Goal: Find specific page/section: Find specific page/section

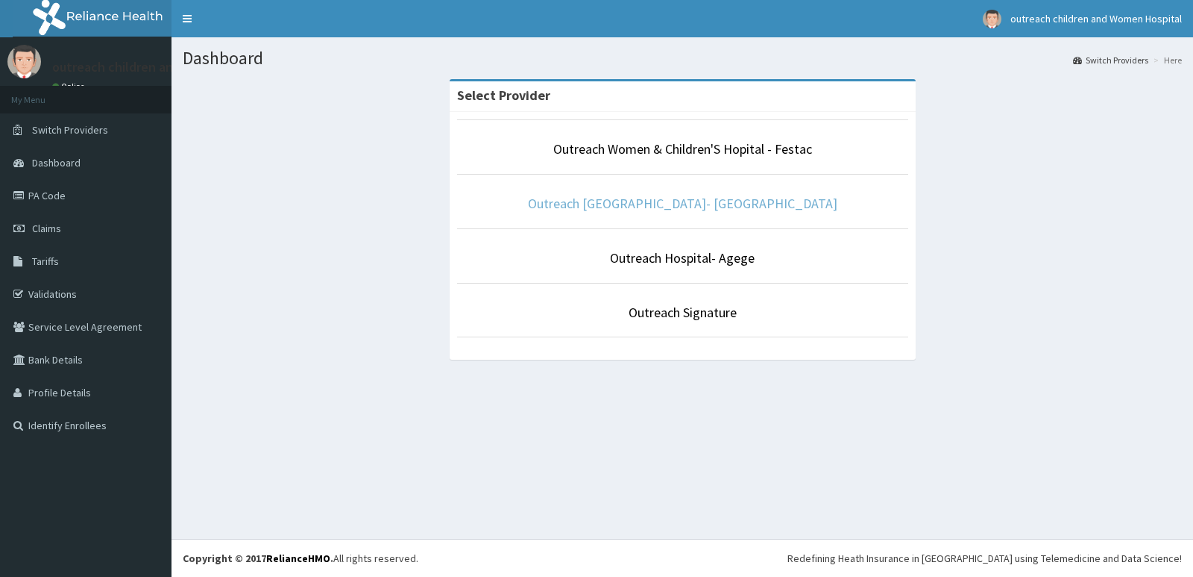
click at [657, 203] on link "Outreach [GEOGRAPHIC_DATA]- [GEOGRAPHIC_DATA]" at bounding box center [683, 203] width 310 height 17
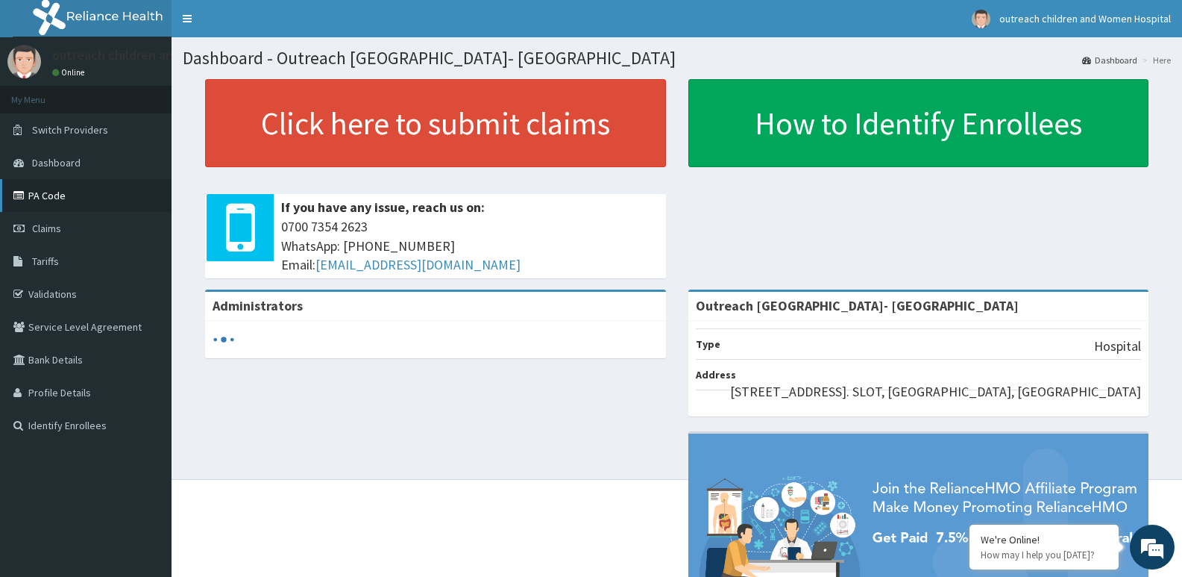
click at [49, 194] on link "PA Code" at bounding box center [86, 195] width 172 height 33
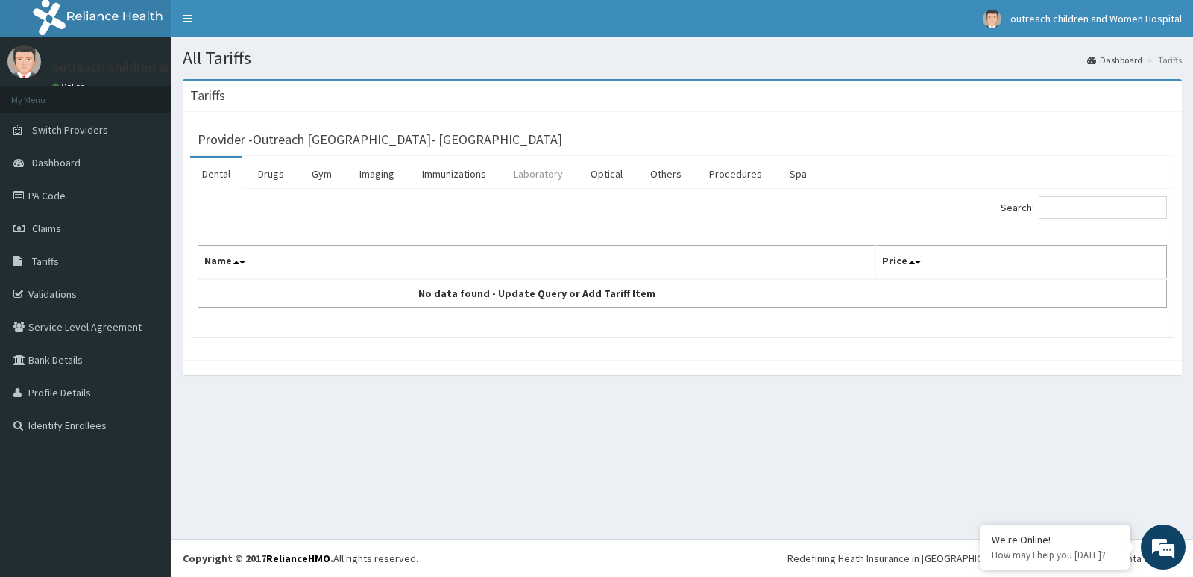
click at [549, 171] on link "Laboratory" at bounding box center [538, 173] width 73 height 31
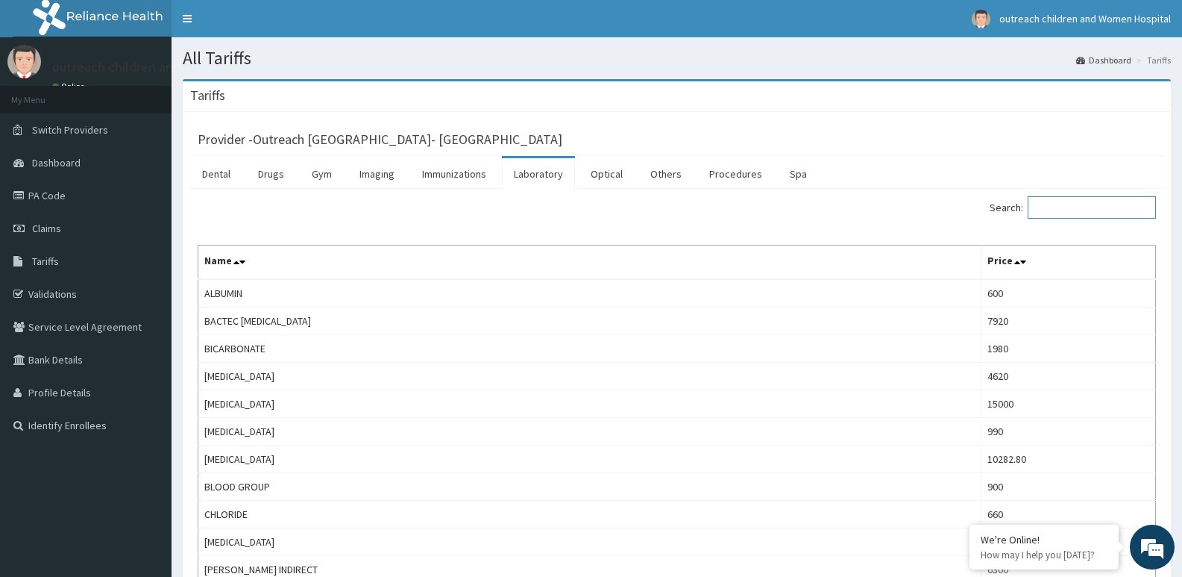
click at [1076, 213] on input "Search:" at bounding box center [1092, 207] width 128 height 22
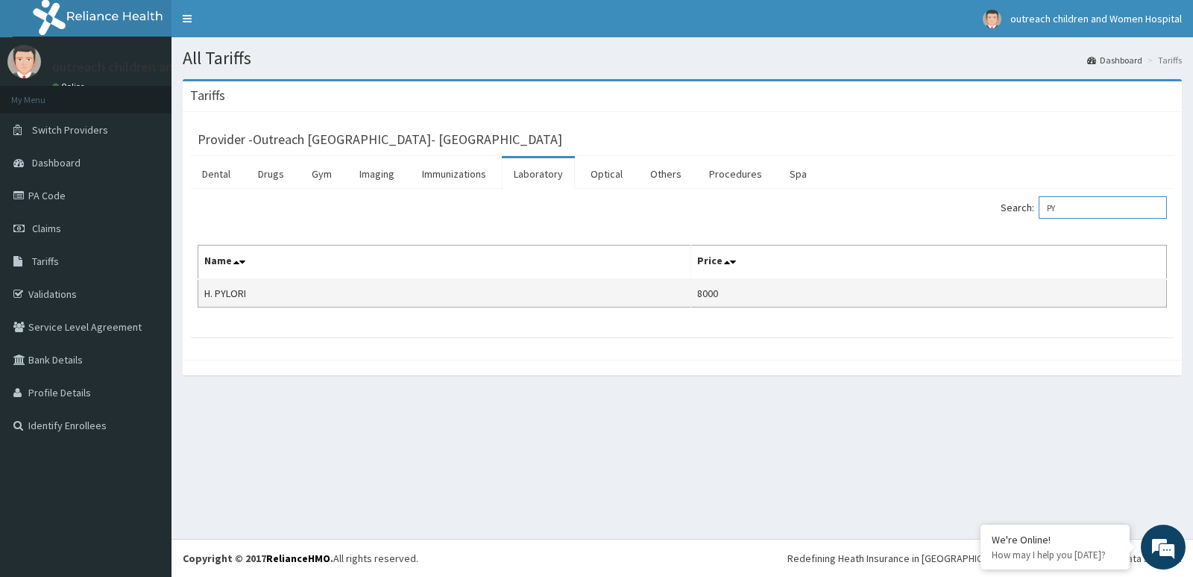
type input "P"
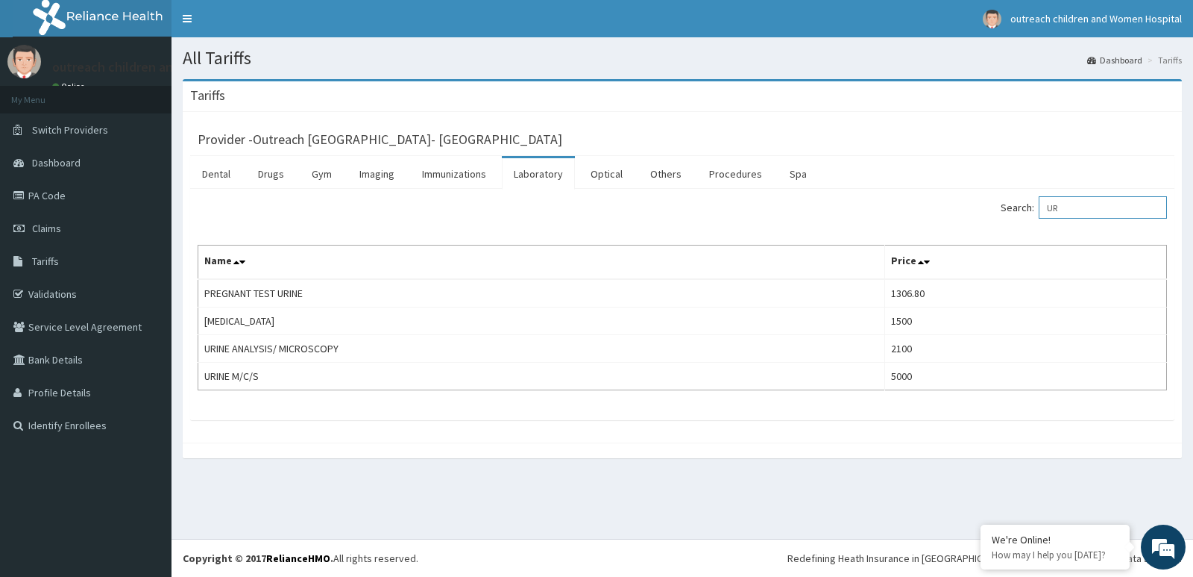
type input "U"
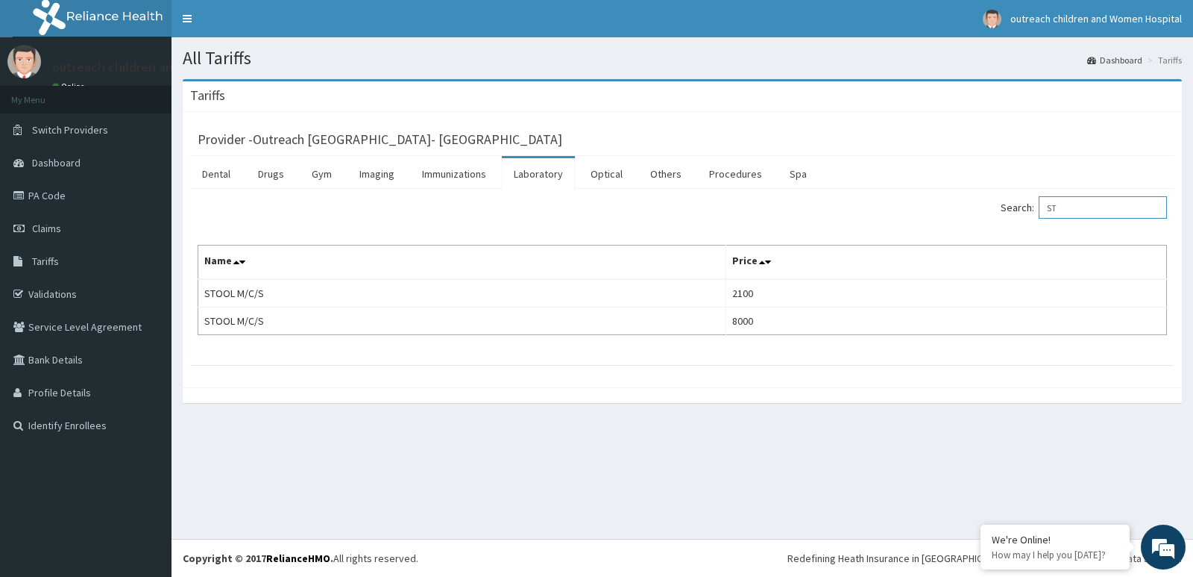
type input "S"
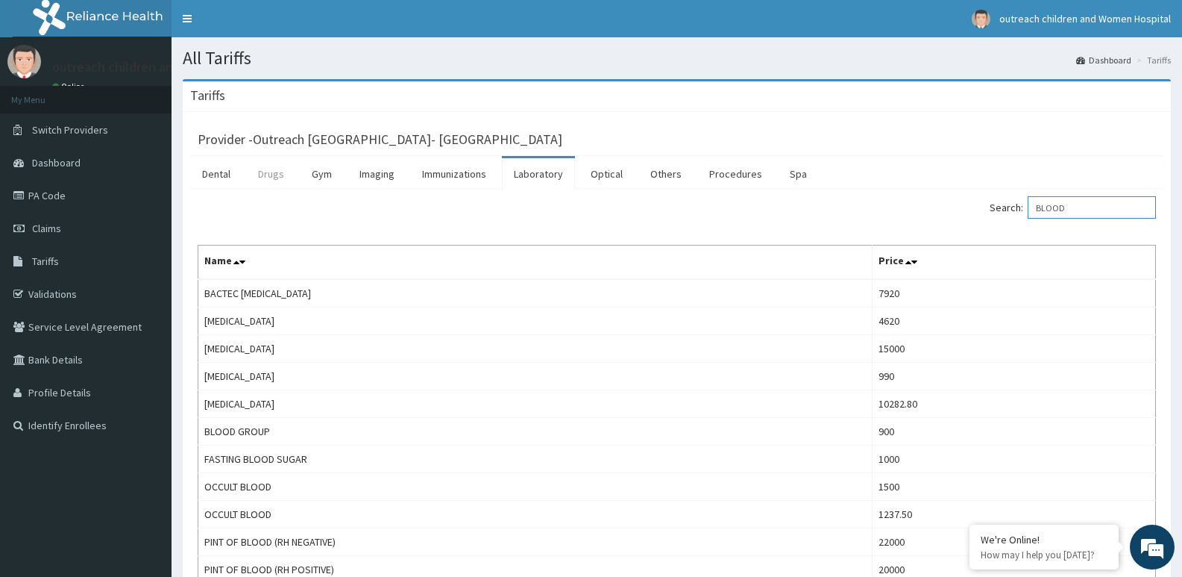
type input "BLOOD"
click at [277, 178] on link "Drugs" at bounding box center [271, 173] width 50 height 31
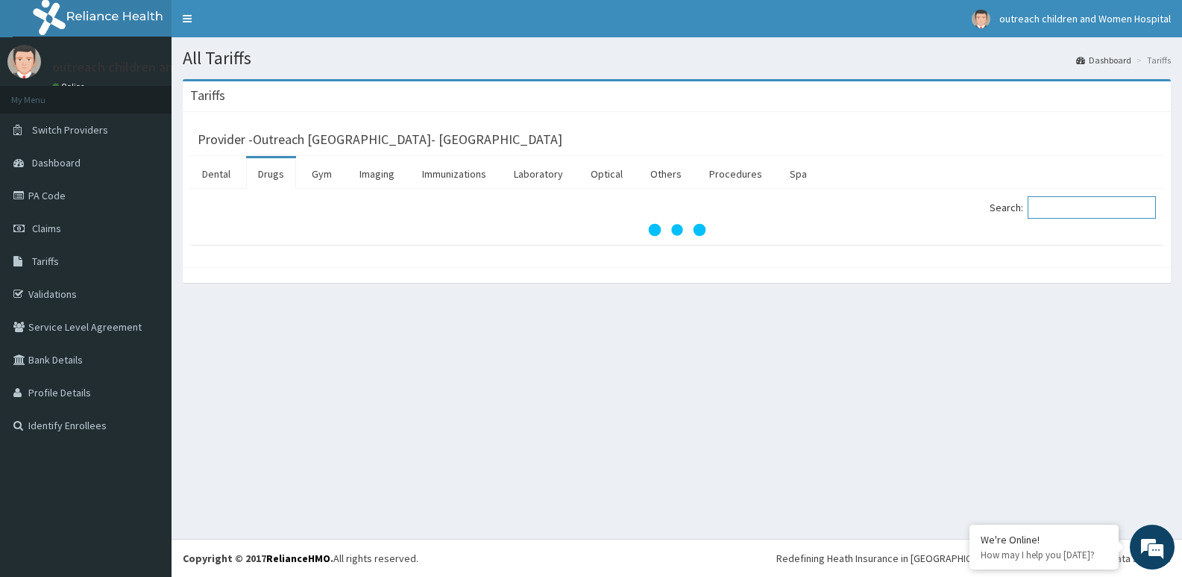
click at [1068, 207] on input "Search:" at bounding box center [1092, 207] width 128 height 22
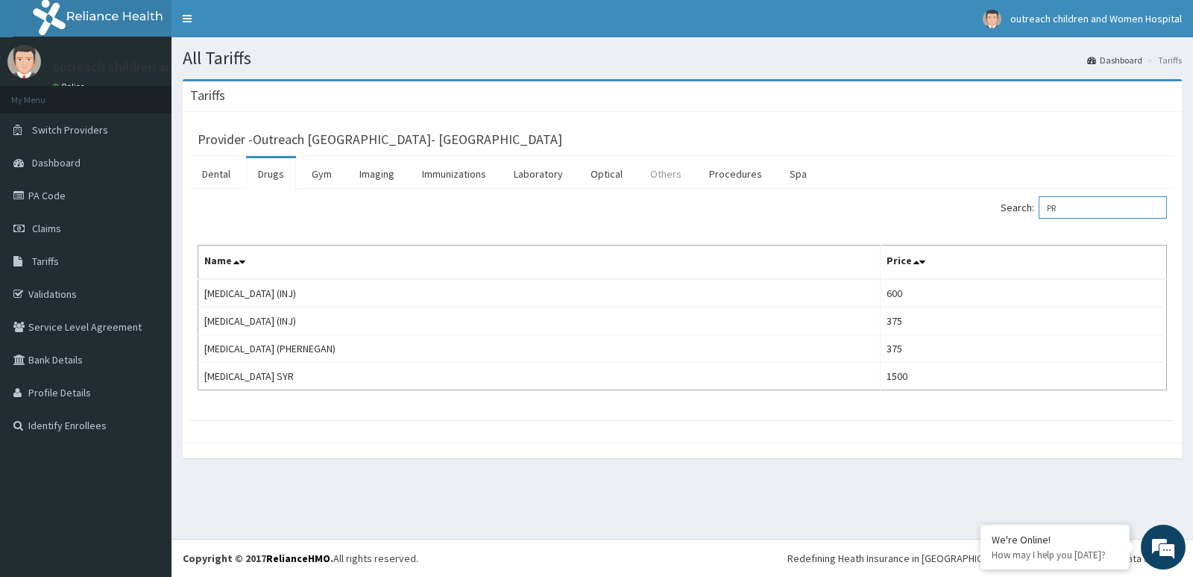
type input "P"
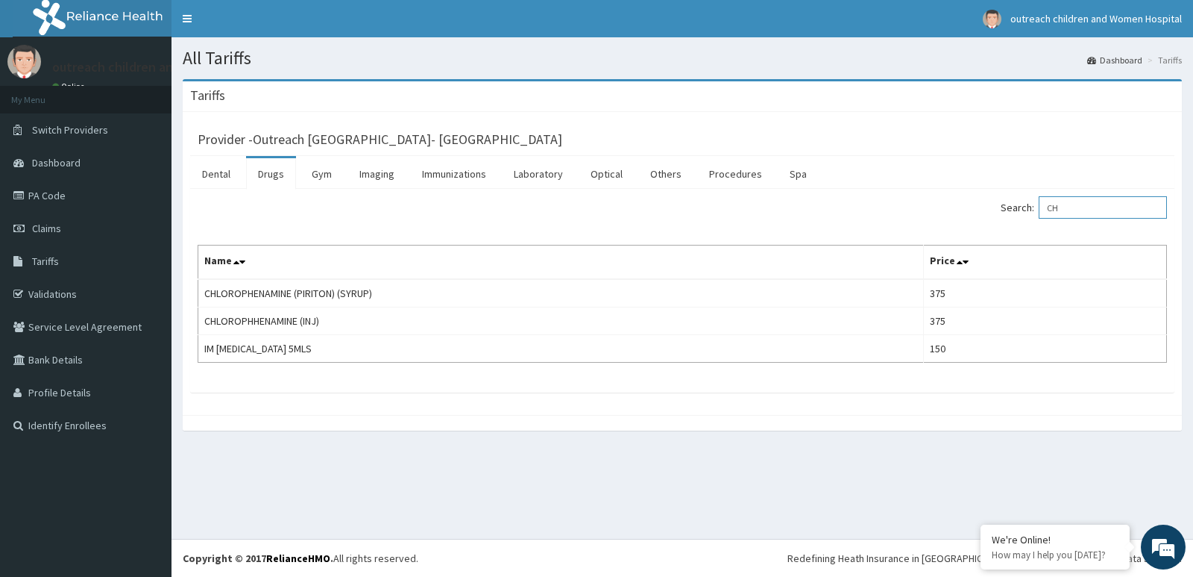
type input "C"
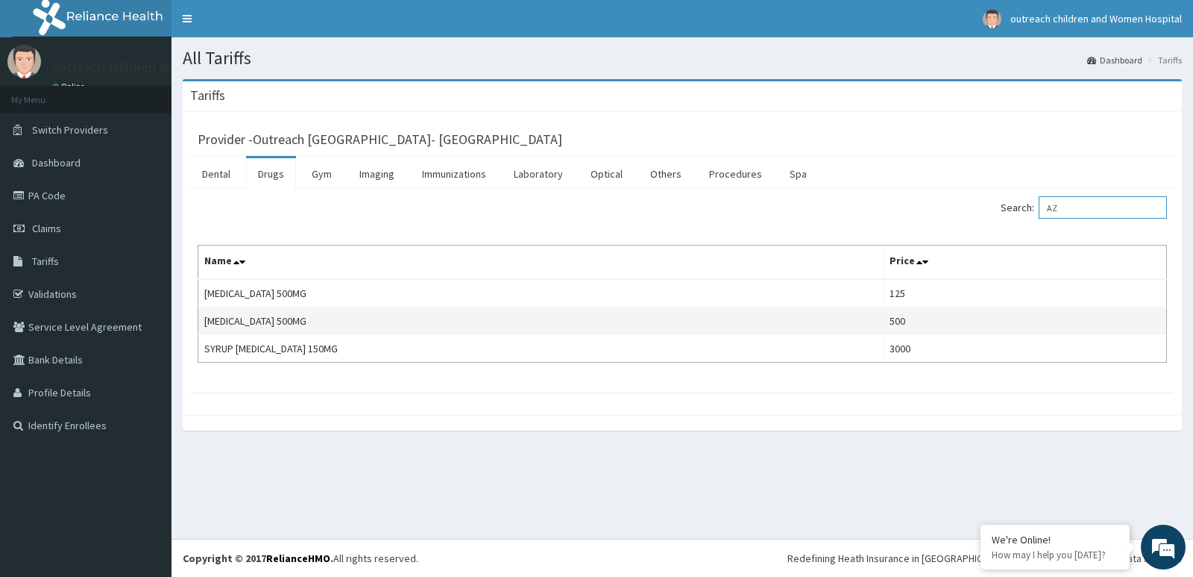
type input "A"
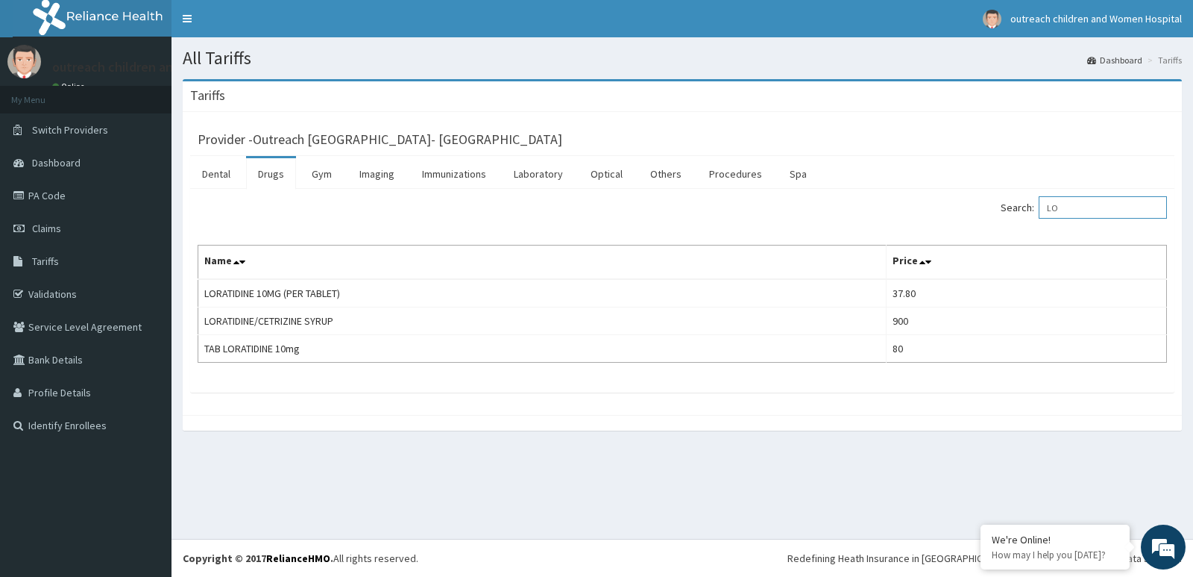
type input "L"
type input "C"
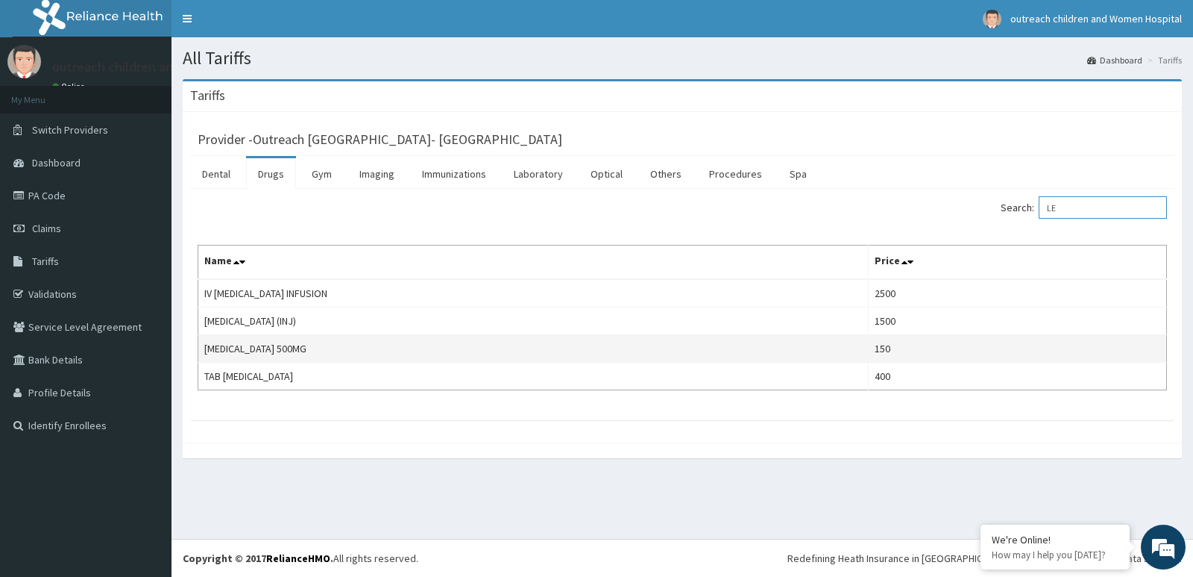
type input "L"
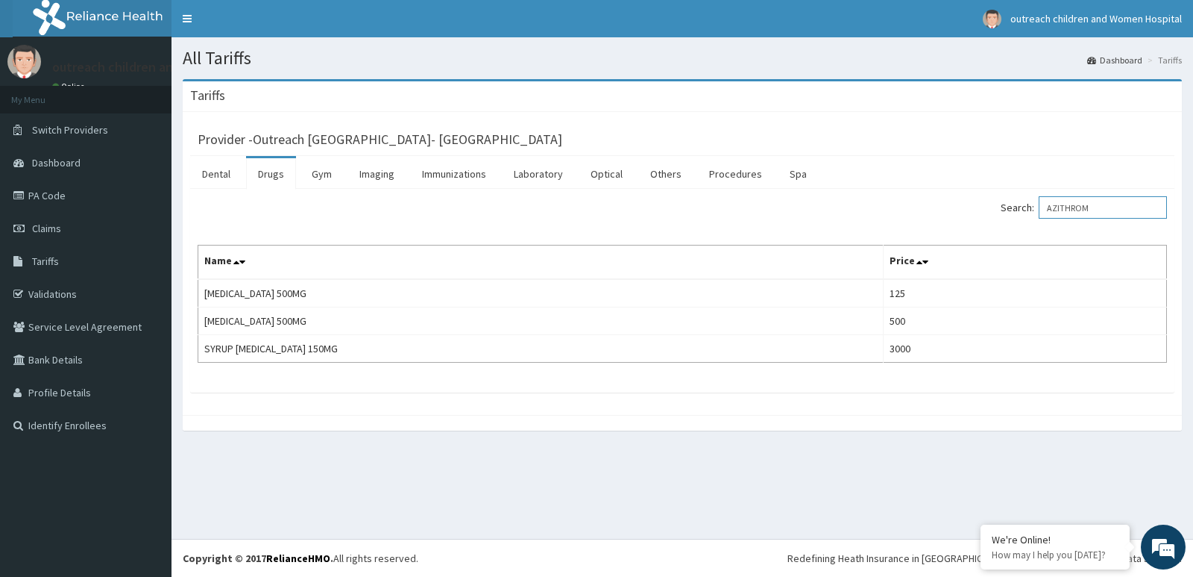
type input "AZITHROM"
click at [60, 192] on link "PA Code" at bounding box center [86, 195] width 172 height 33
